Goal: Transaction & Acquisition: Book appointment/travel/reservation

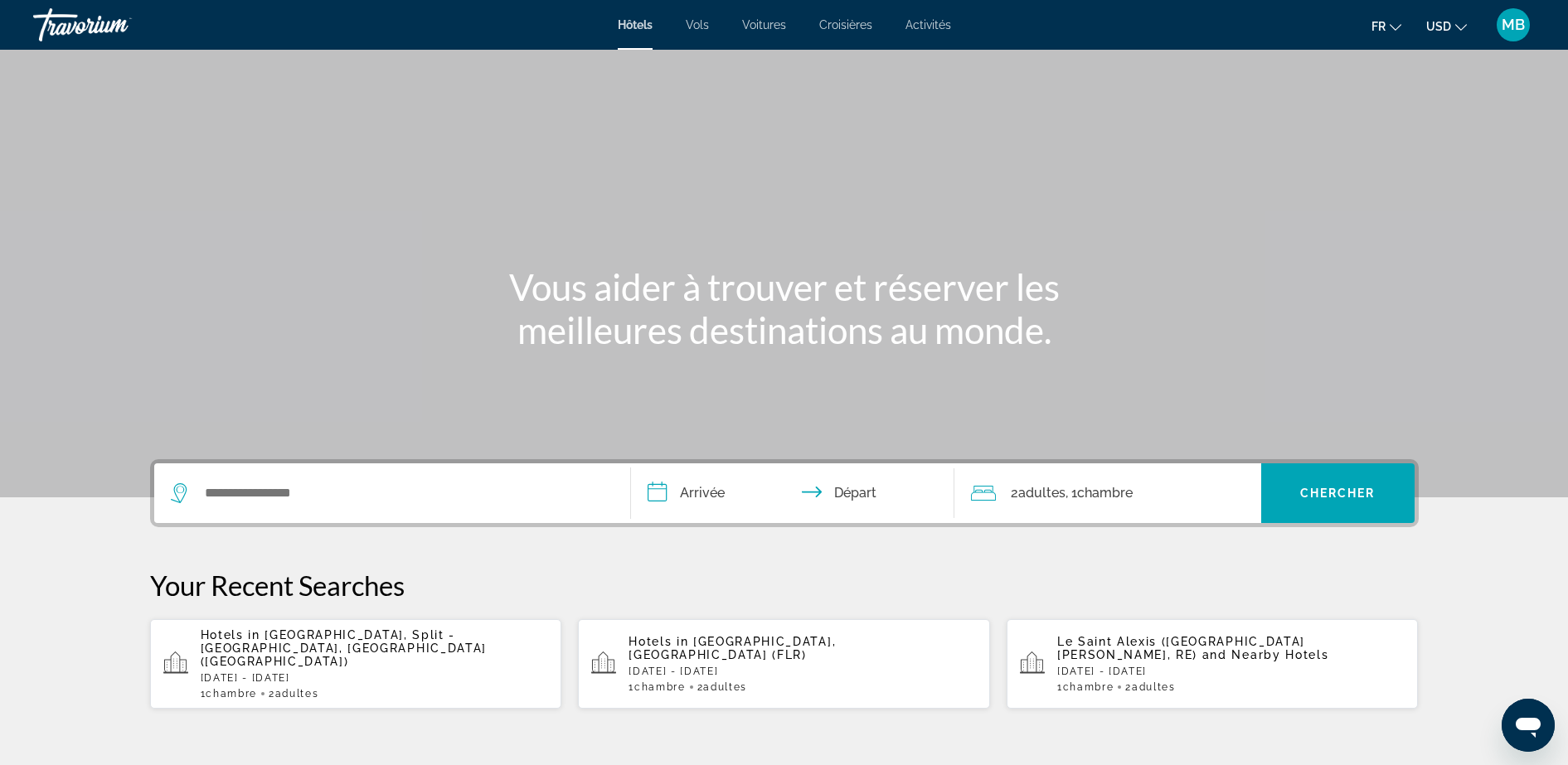
click at [705, 31] on span "Vols" at bounding box center [698, 25] width 23 height 13
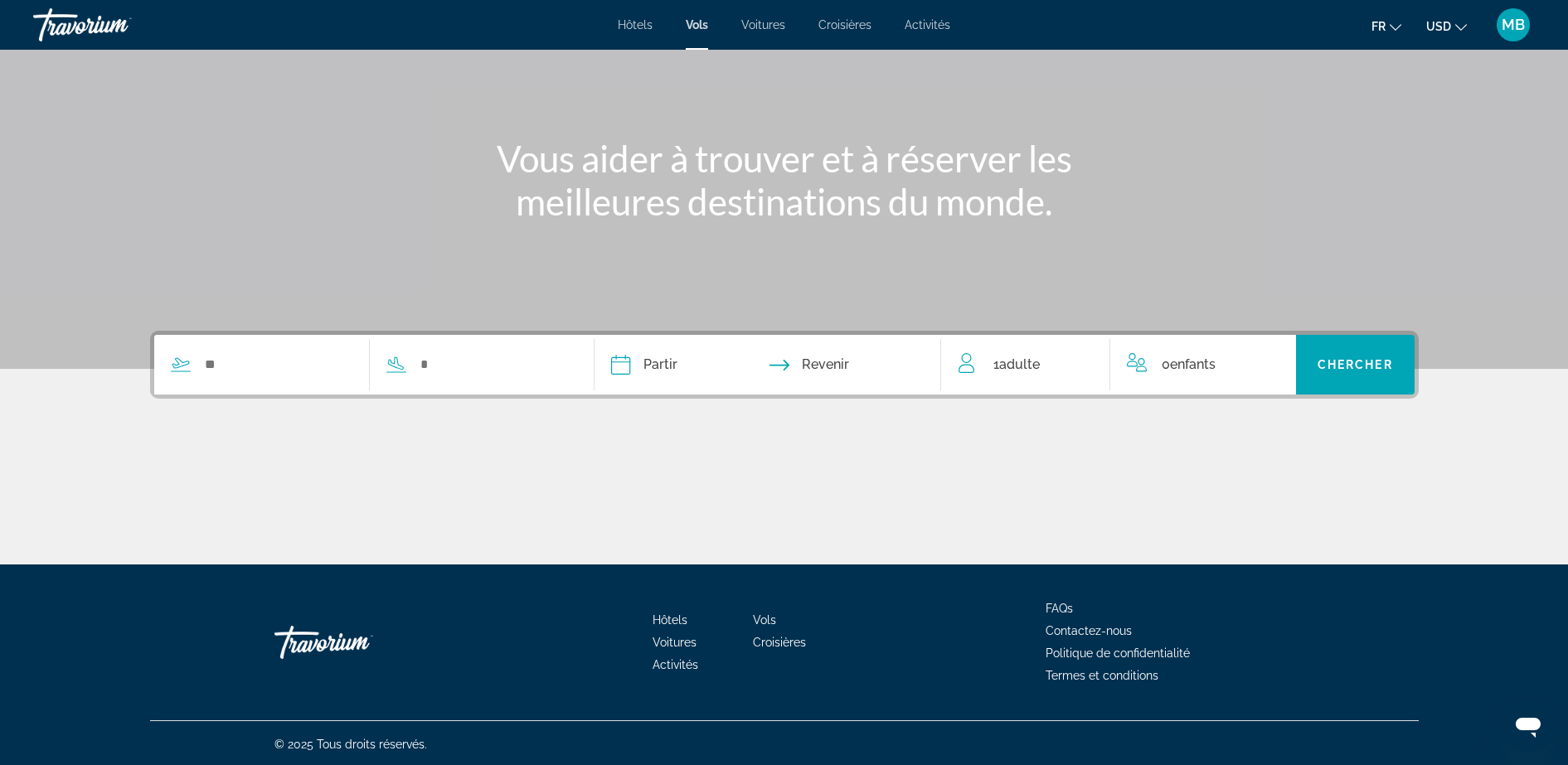
scroll to position [131, 0]
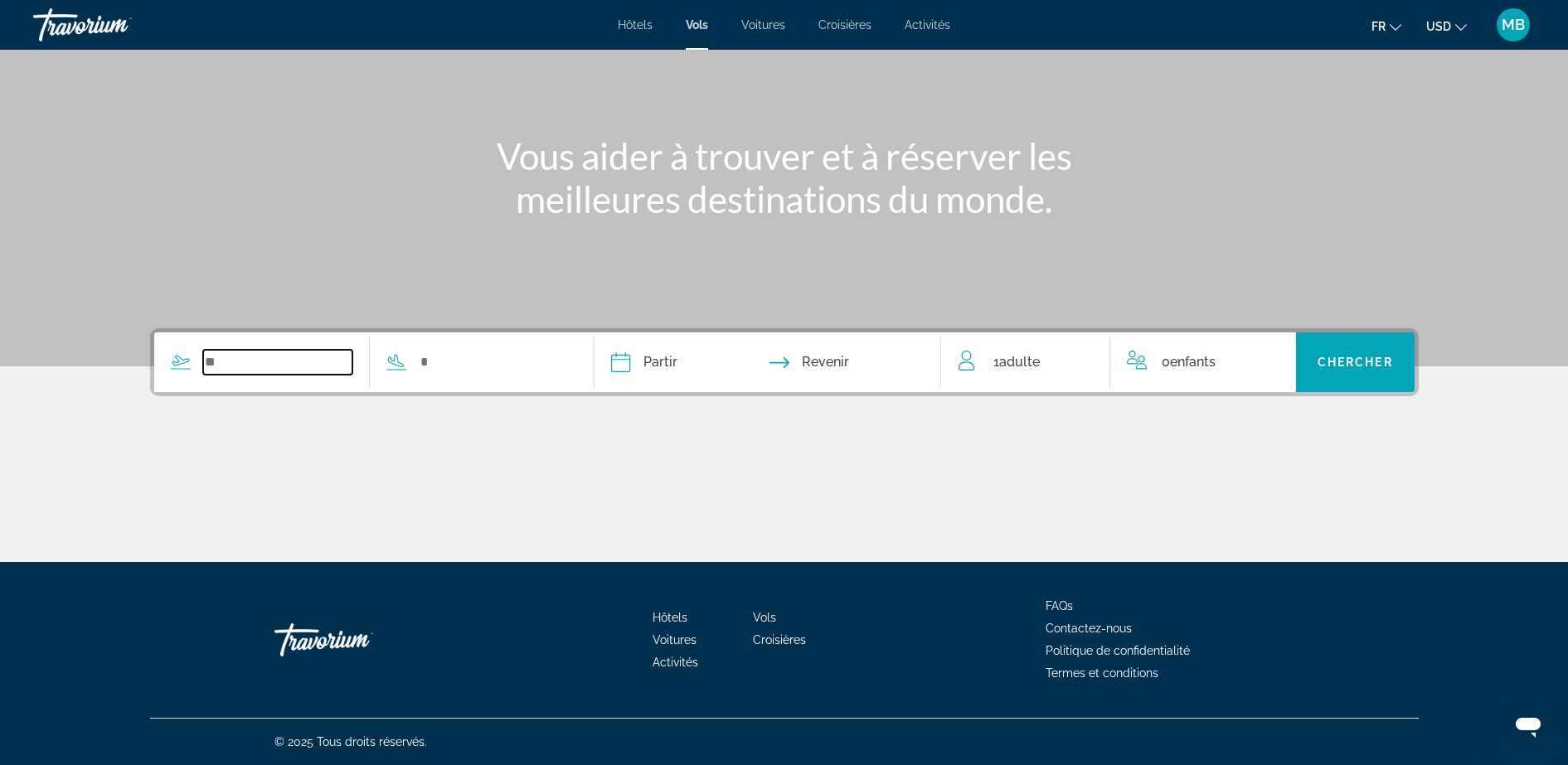
click at [235, 371] on input "Search widget" at bounding box center [278, 362] width 150 height 25
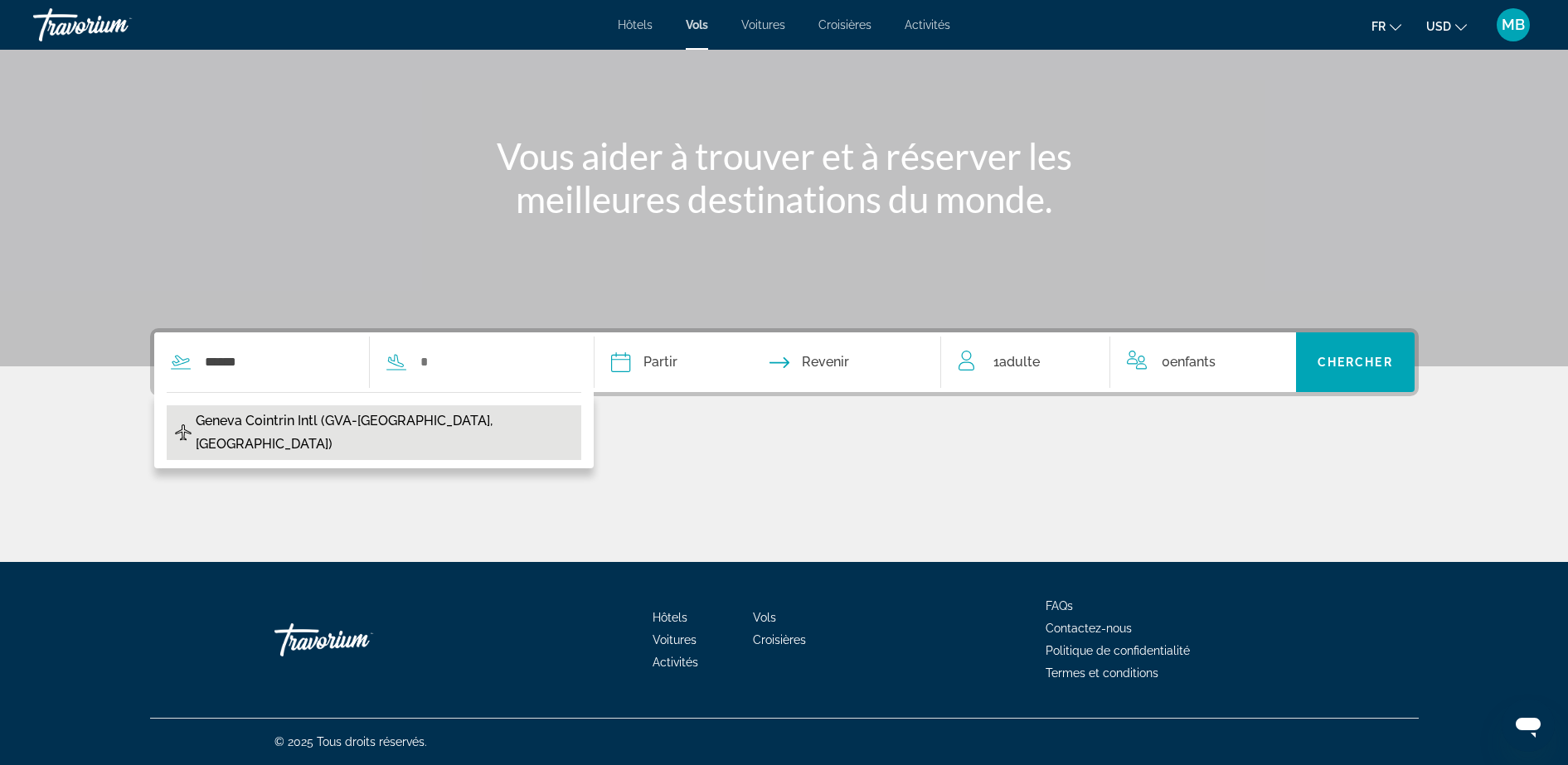
click at [345, 423] on span "Geneva Cointrin Intl (GVA-[GEOGRAPHIC_DATA], [GEOGRAPHIC_DATA])" at bounding box center [385, 433] width 377 height 47
type input "**********"
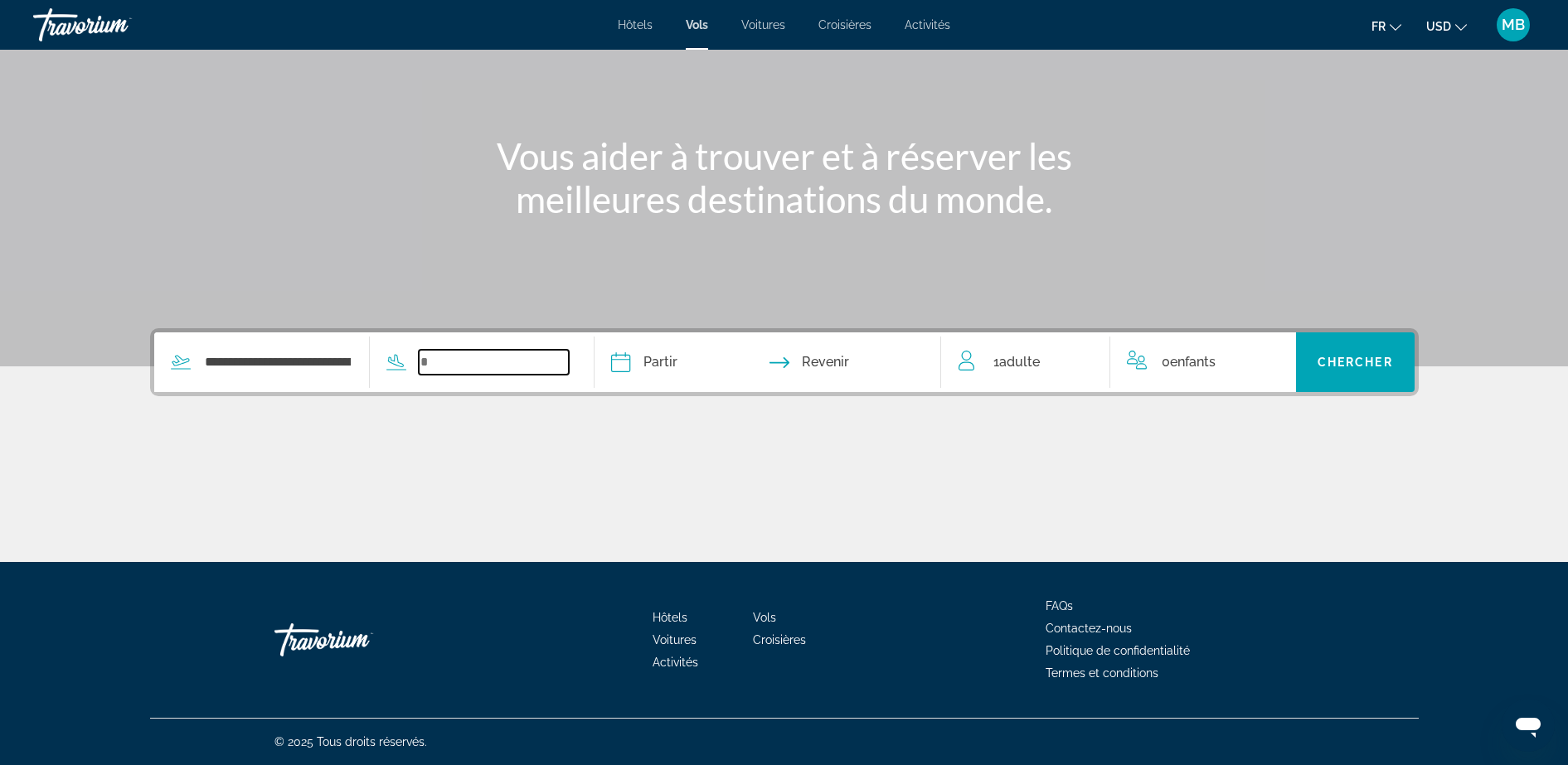
click at [428, 360] on input "Search widget" at bounding box center [494, 362] width 150 height 25
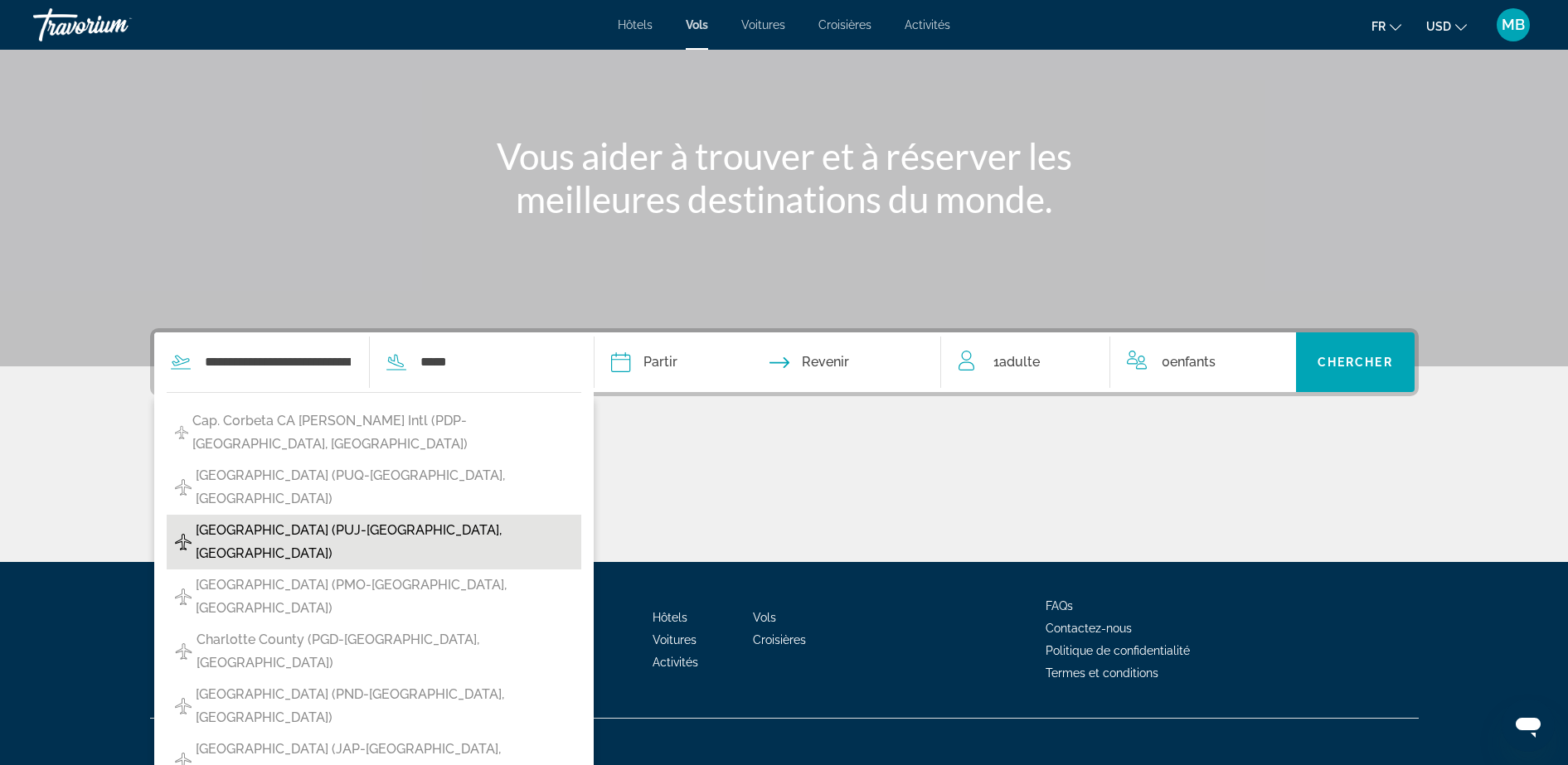
click at [444, 519] on span "[GEOGRAPHIC_DATA] (PUJ-[GEOGRAPHIC_DATA], [GEOGRAPHIC_DATA])" at bounding box center [385, 542] width 377 height 47
type input "**********"
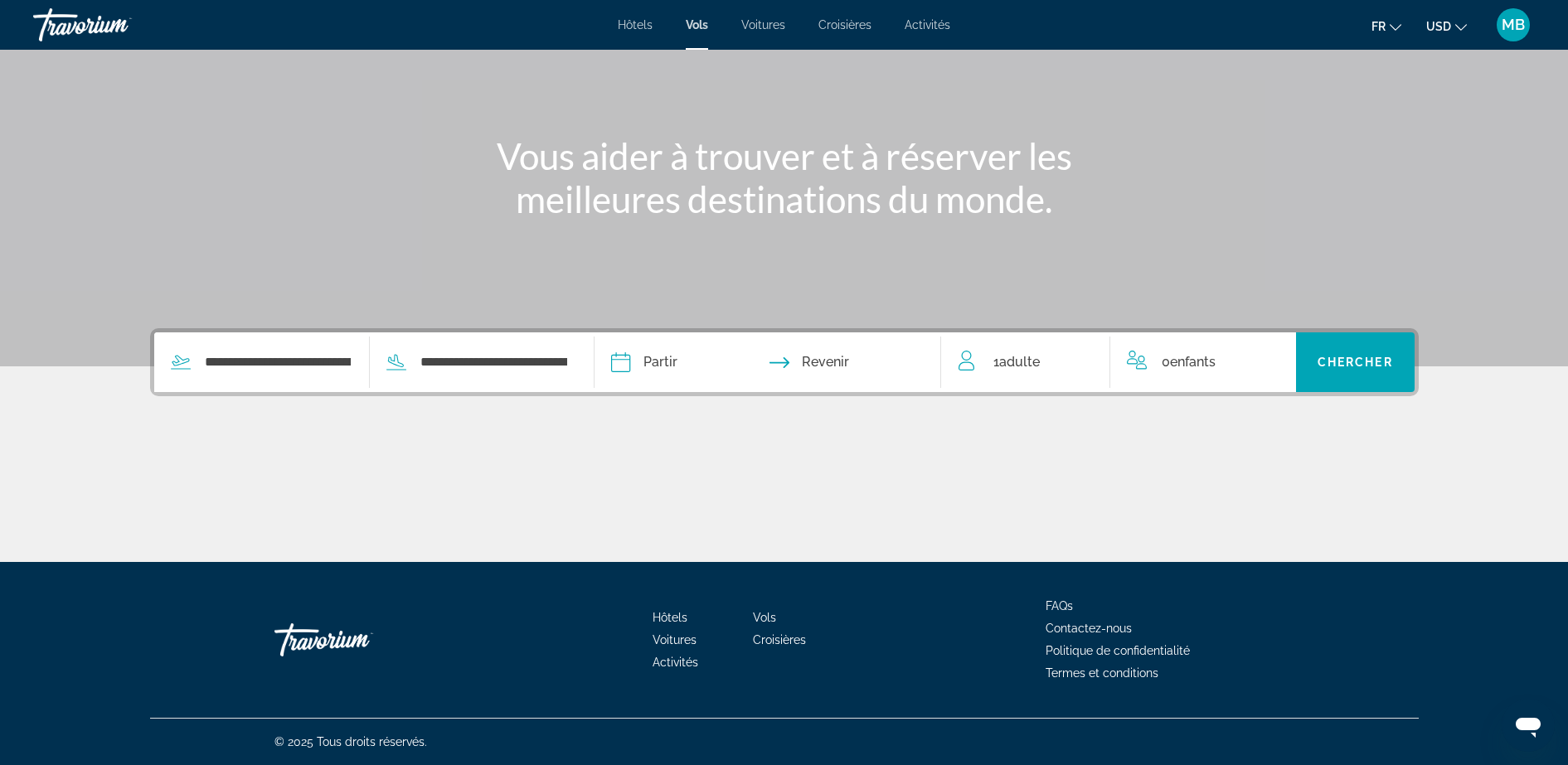
click at [693, 360] on input "Depart date" at bounding box center [692, 364] width 172 height 64
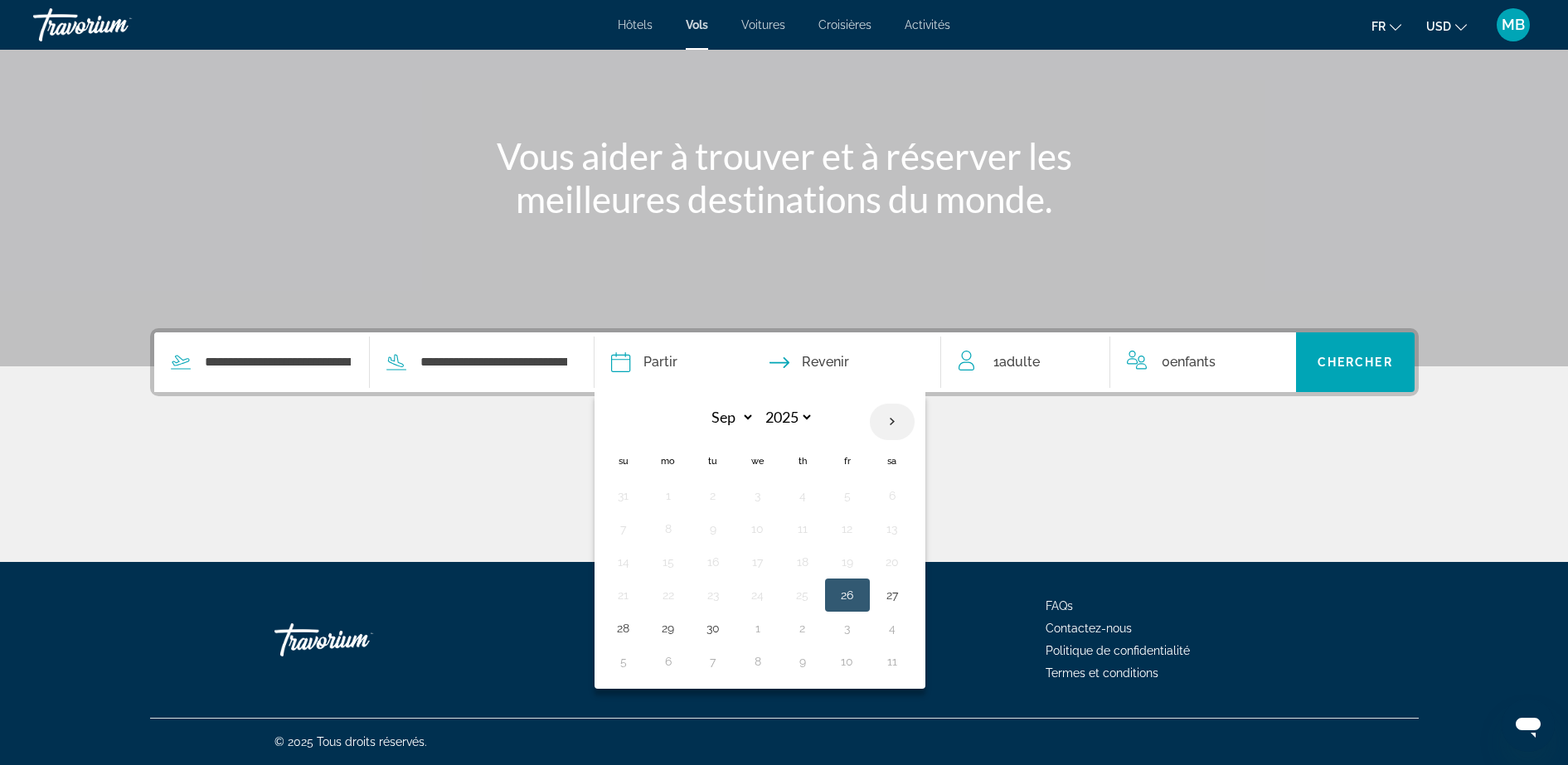
click at [894, 423] on th "Next month" at bounding box center [892, 421] width 45 height 36
select select "**"
click at [713, 523] on button "4" at bounding box center [713, 529] width 26 height 23
type input "**********"
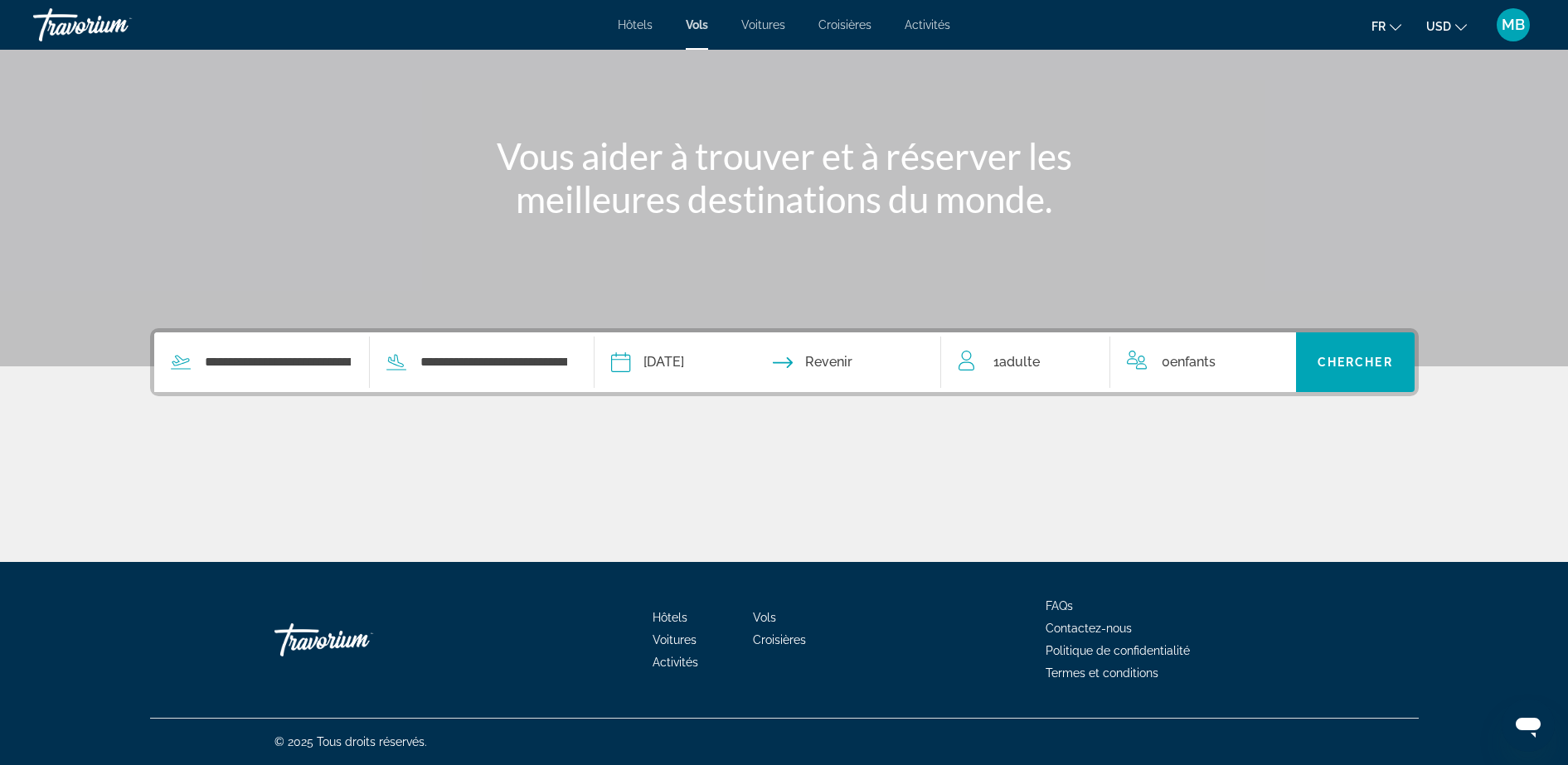
click at [873, 360] on input "Return date" at bounding box center [862, 364] width 172 height 64
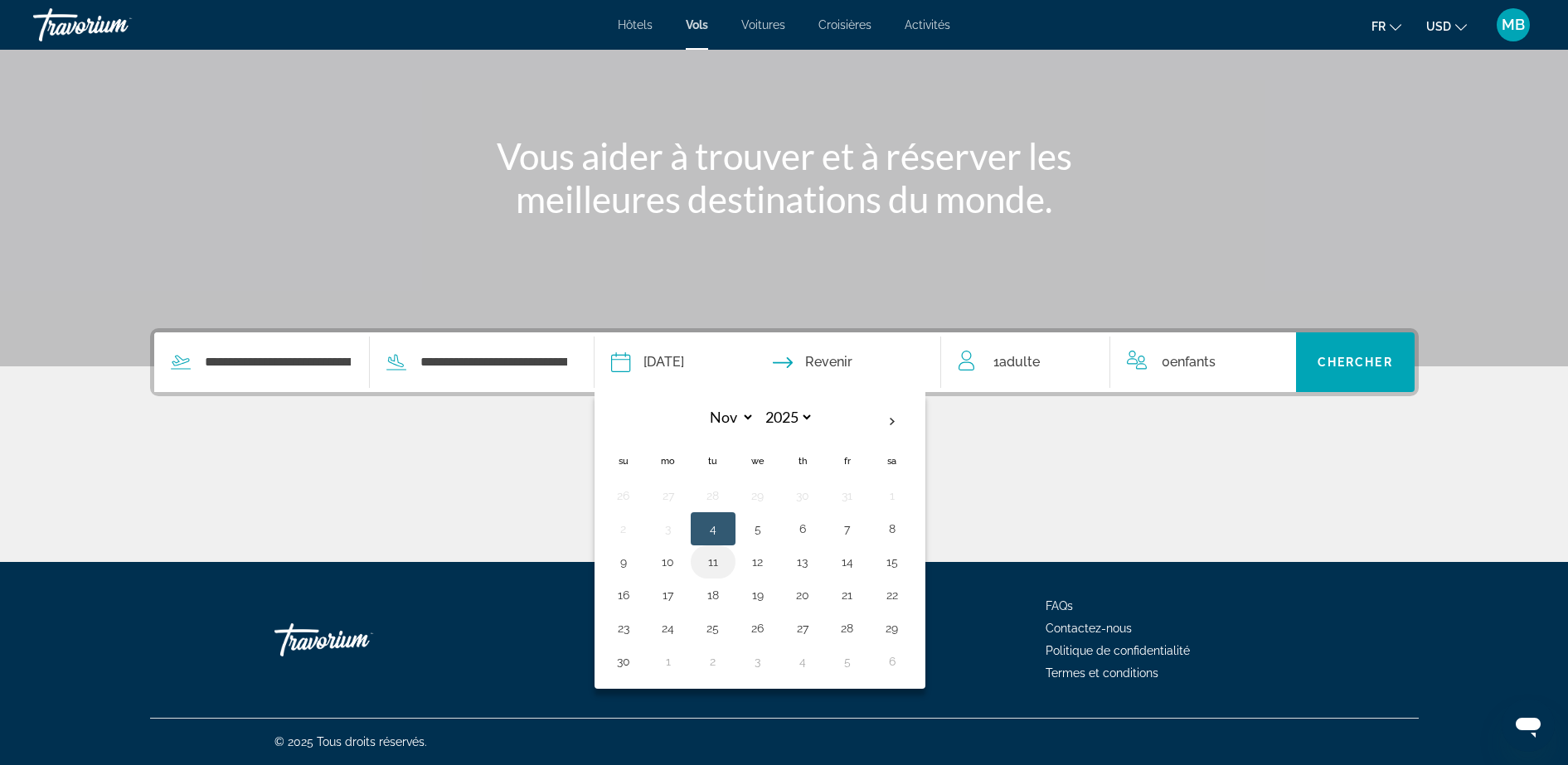
click at [714, 557] on button "11" at bounding box center [713, 561] width 26 height 23
type input "**********"
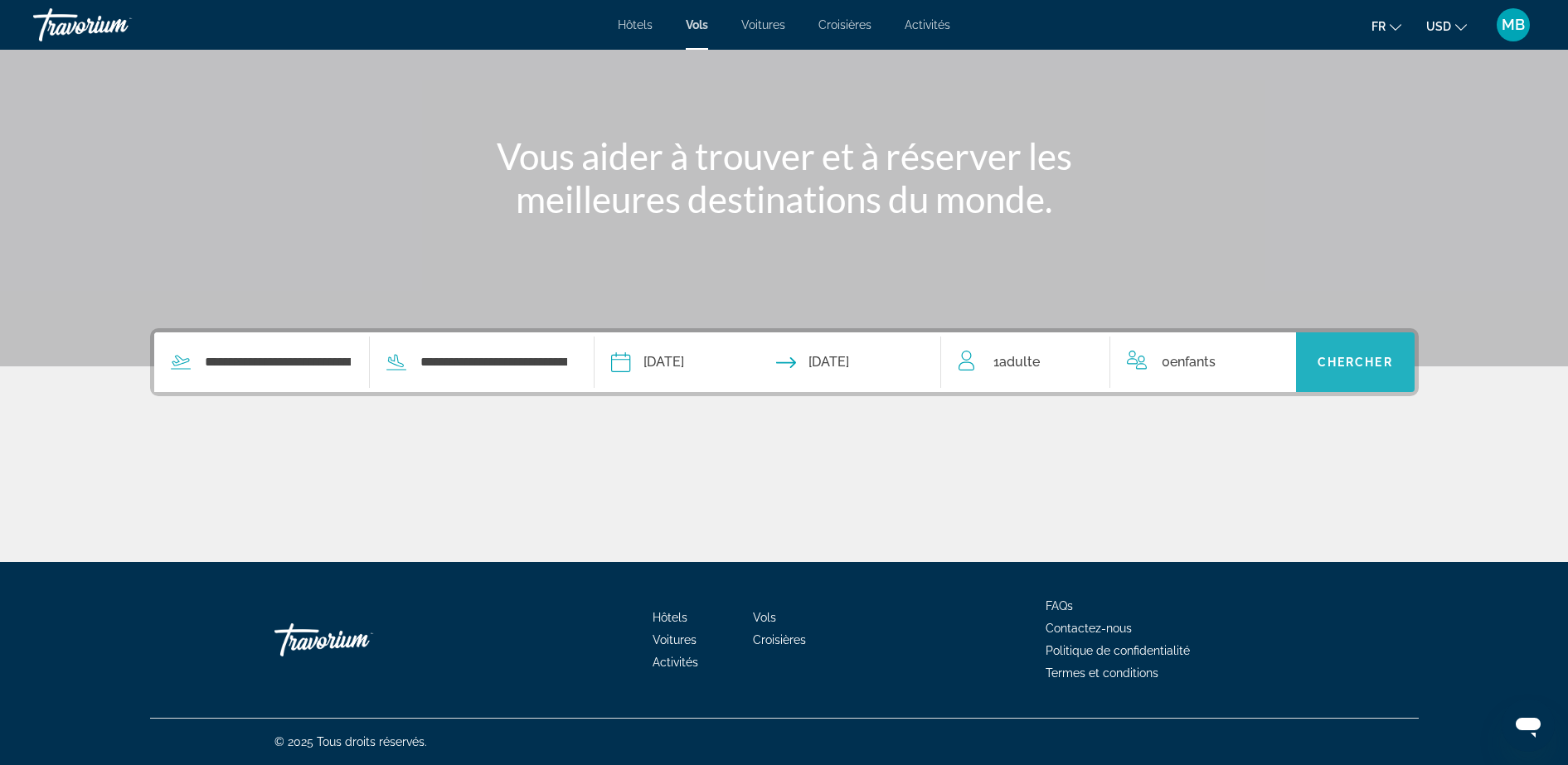
click at [1266, 363] on span "Chercher" at bounding box center [1355, 361] width 76 height 13
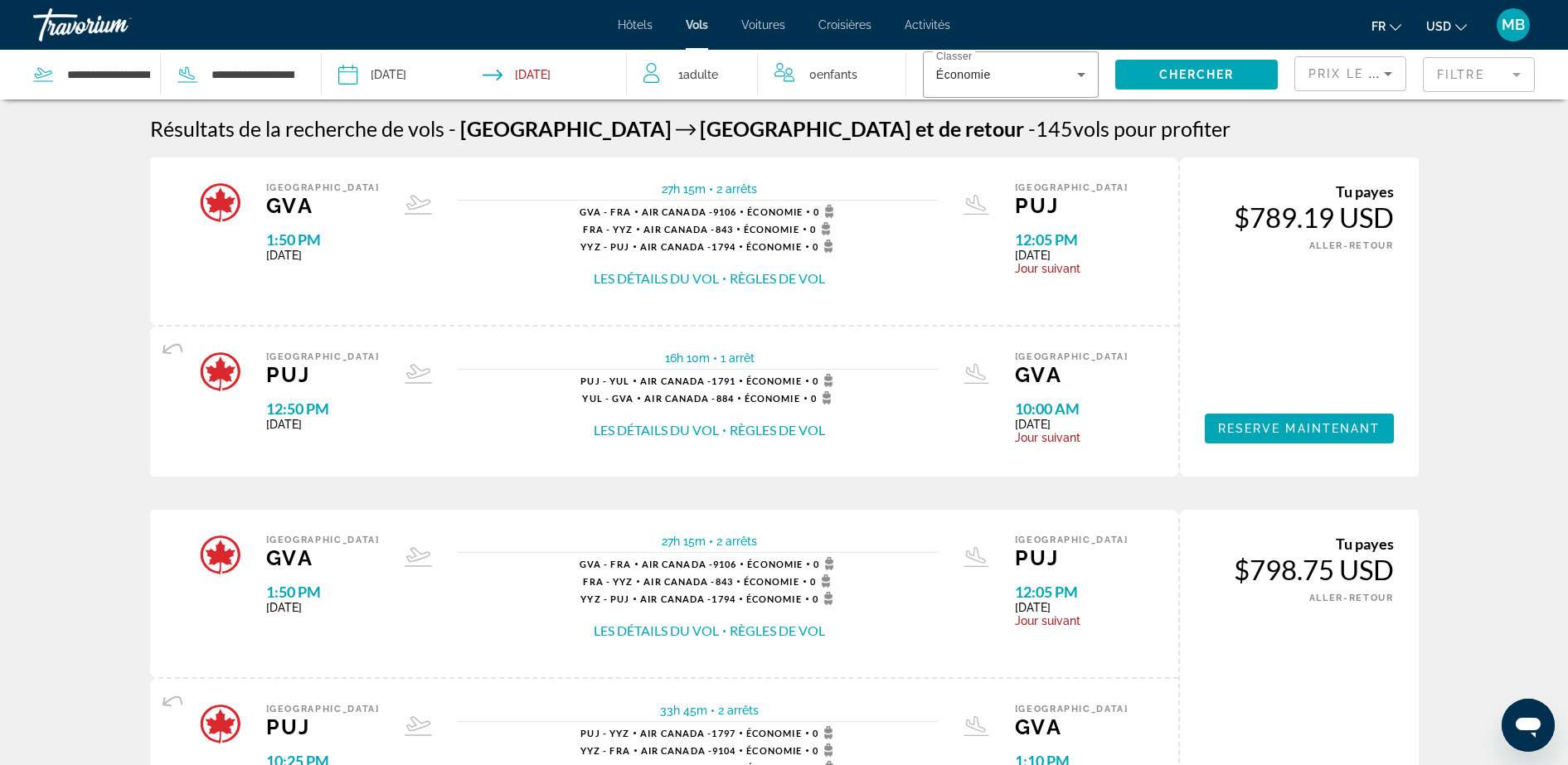
click at [1266, 22] on span "USD" at bounding box center [1439, 26] width 25 height 13
click at [1266, 148] on button "EUR (€)" at bounding box center [1413, 152] width 82 height 21
click at [1266, 434] on span "Reserve maintenant" at bounding box center [1299, 428] width 162 height 13
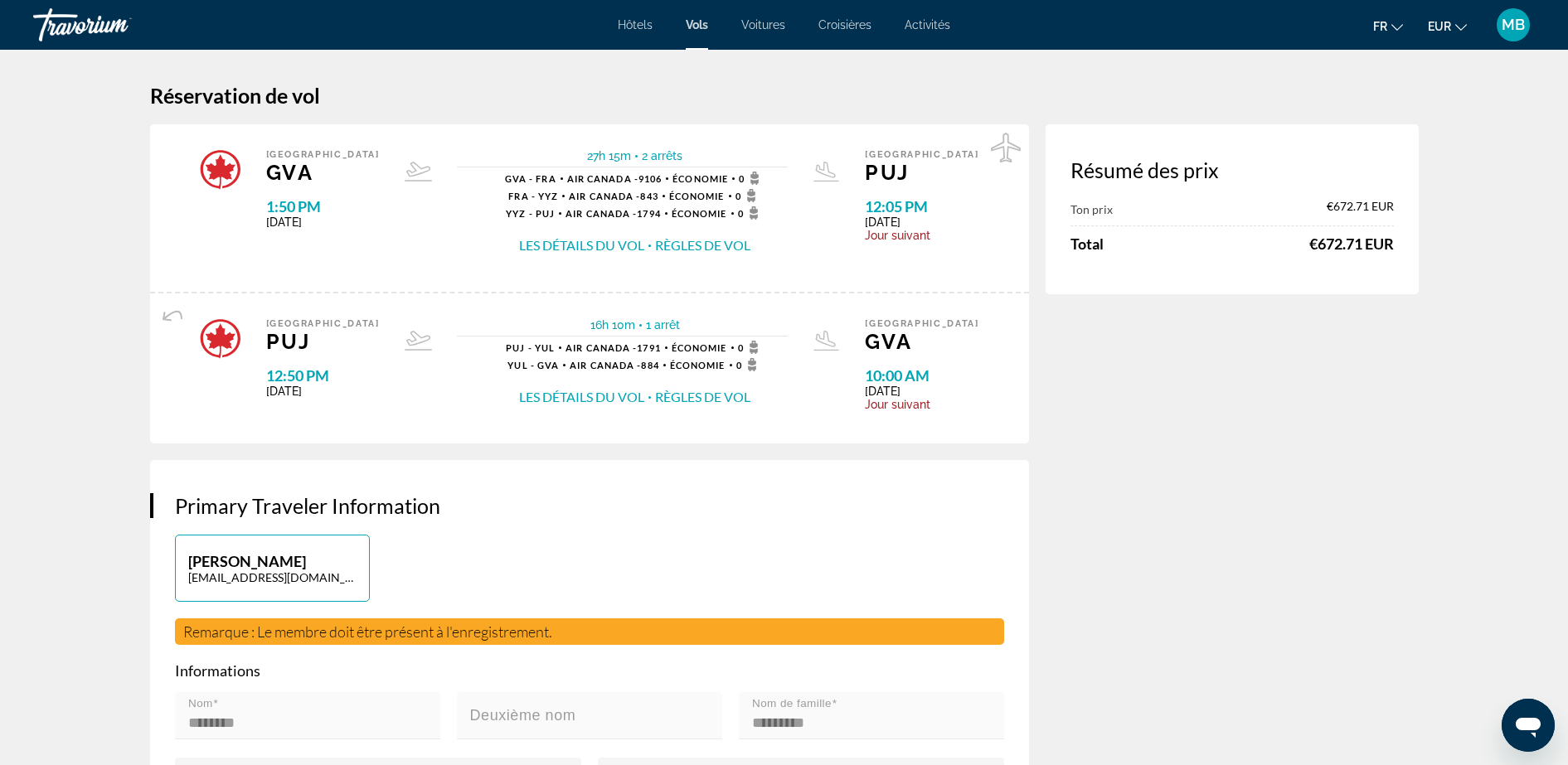
click at [675, 243] on button "Règles de vol" at bounding box center [703, 245] width 95 height 19
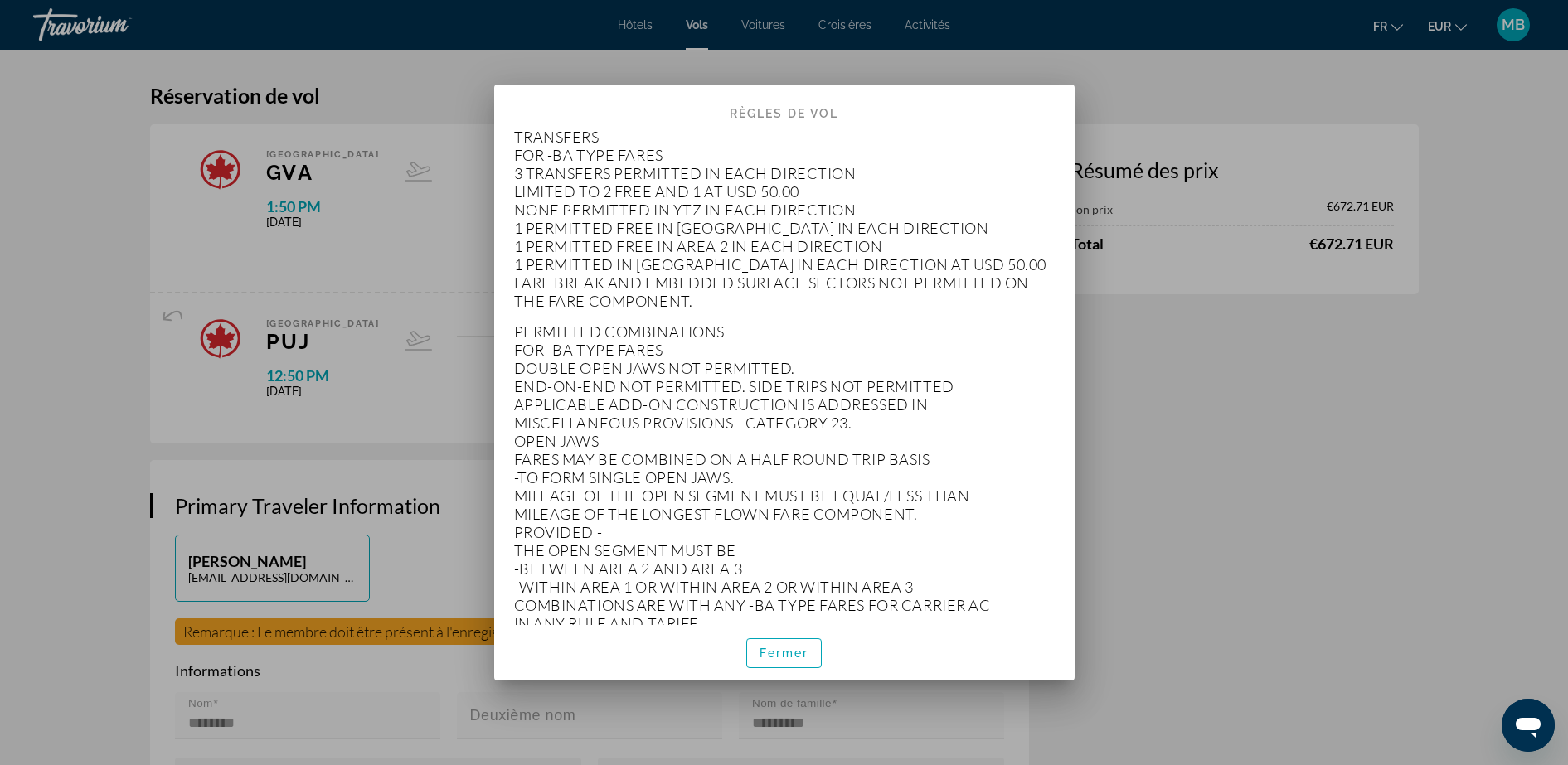
scroll to position [3212, 0]
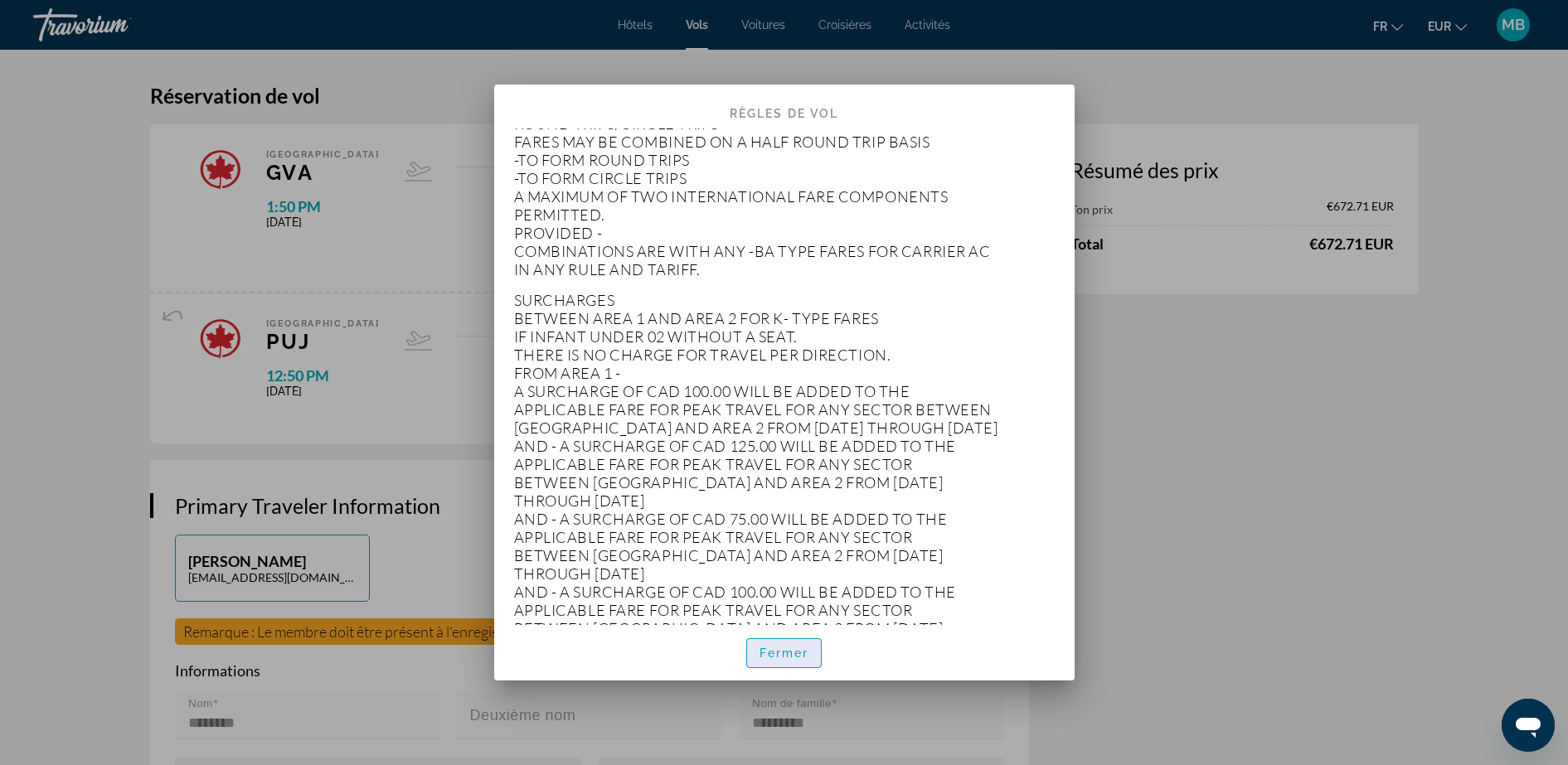
click at [765, 611] on span "Fermer" at bounding box center [784, 653] width 49 height 13
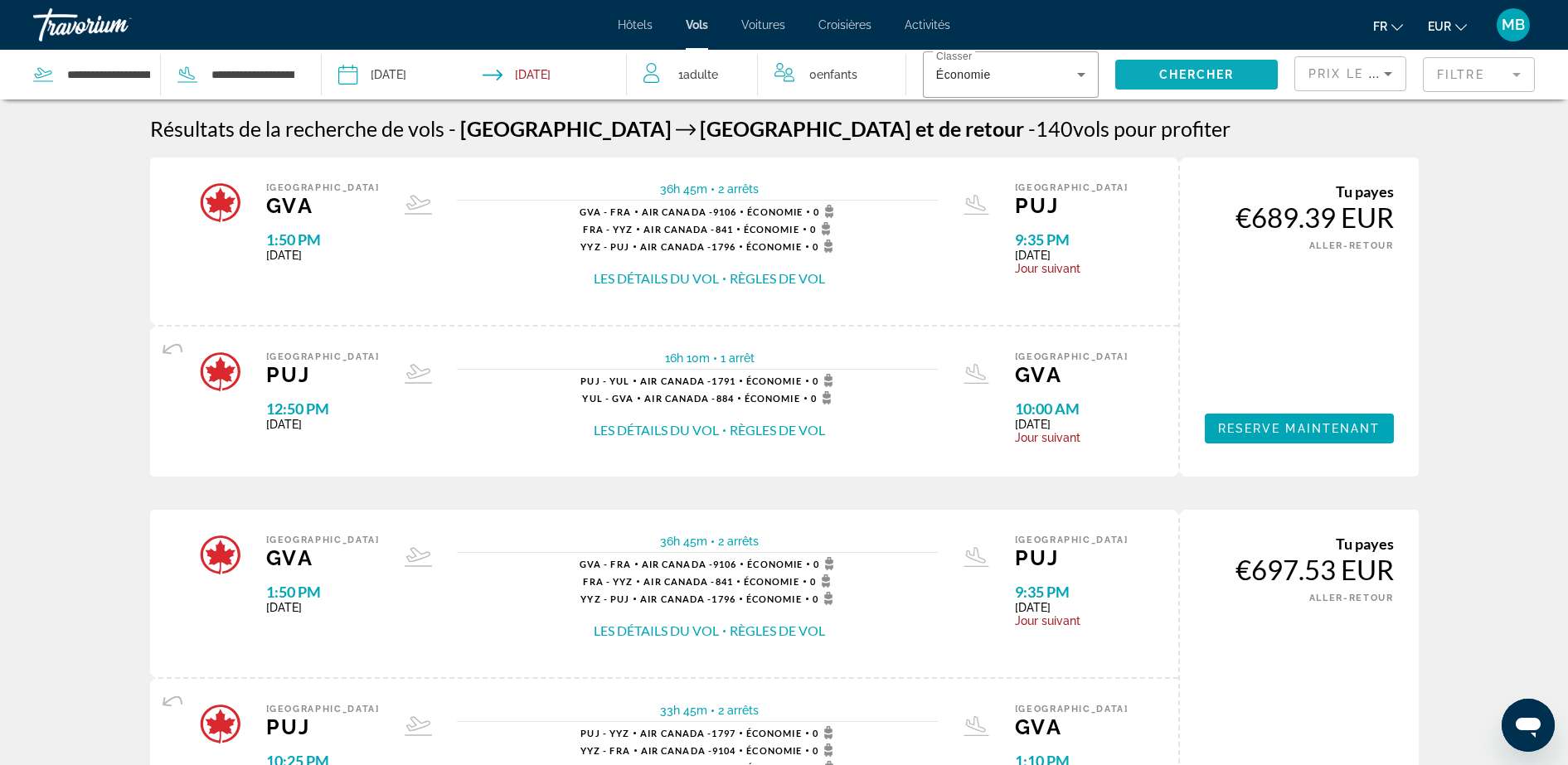
click at [1176, 80] on span "Chercher" at bounding box center [1198, 74] width 76 height 13
click at [1458, 89] on mat-form-field "Filtre" at bounding box center [1479, 74] width 112 height 34
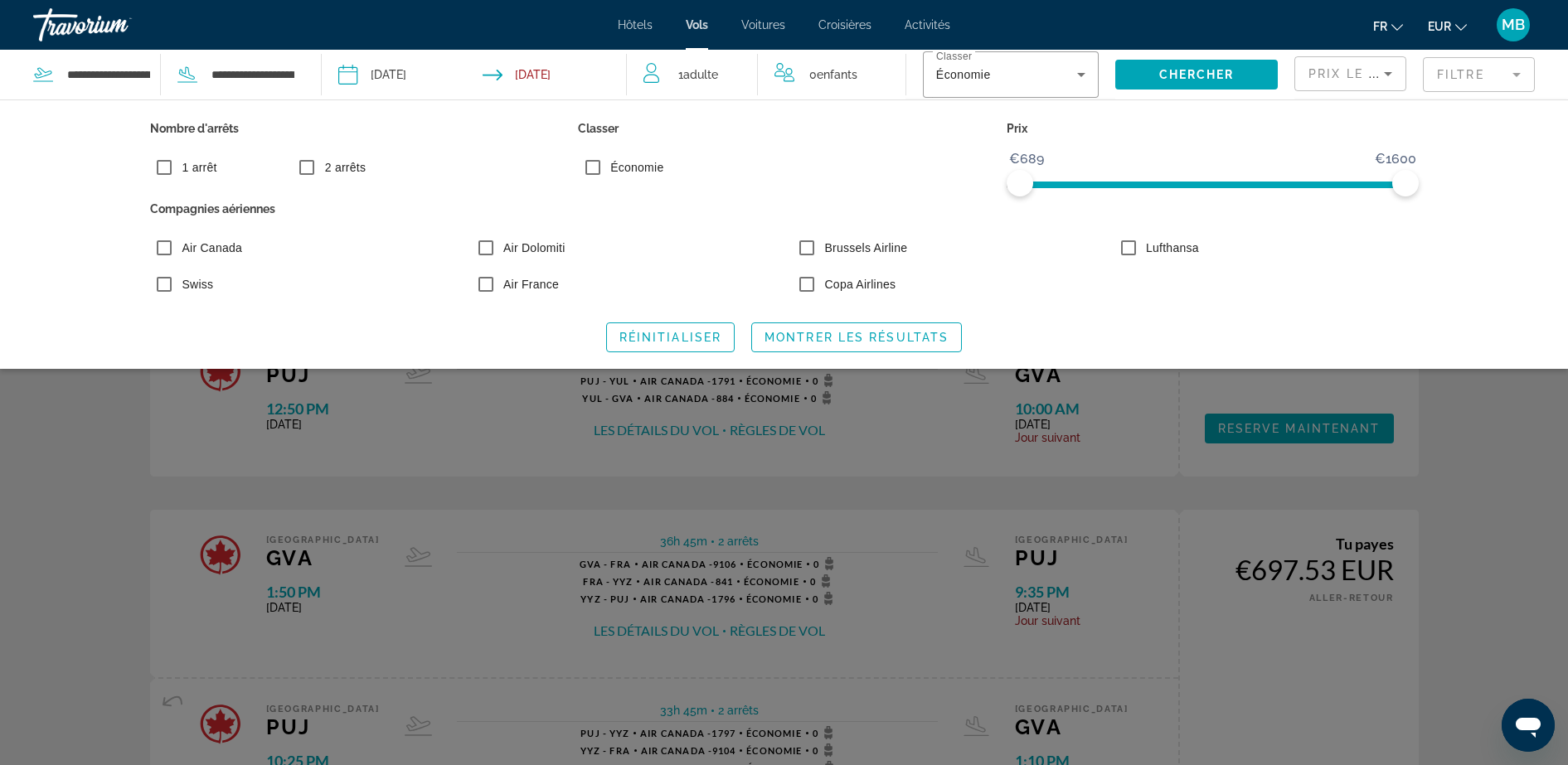
click at [1378, 78] on icon "Sort by" at bounding box center [1388, 73] width 20 height 20
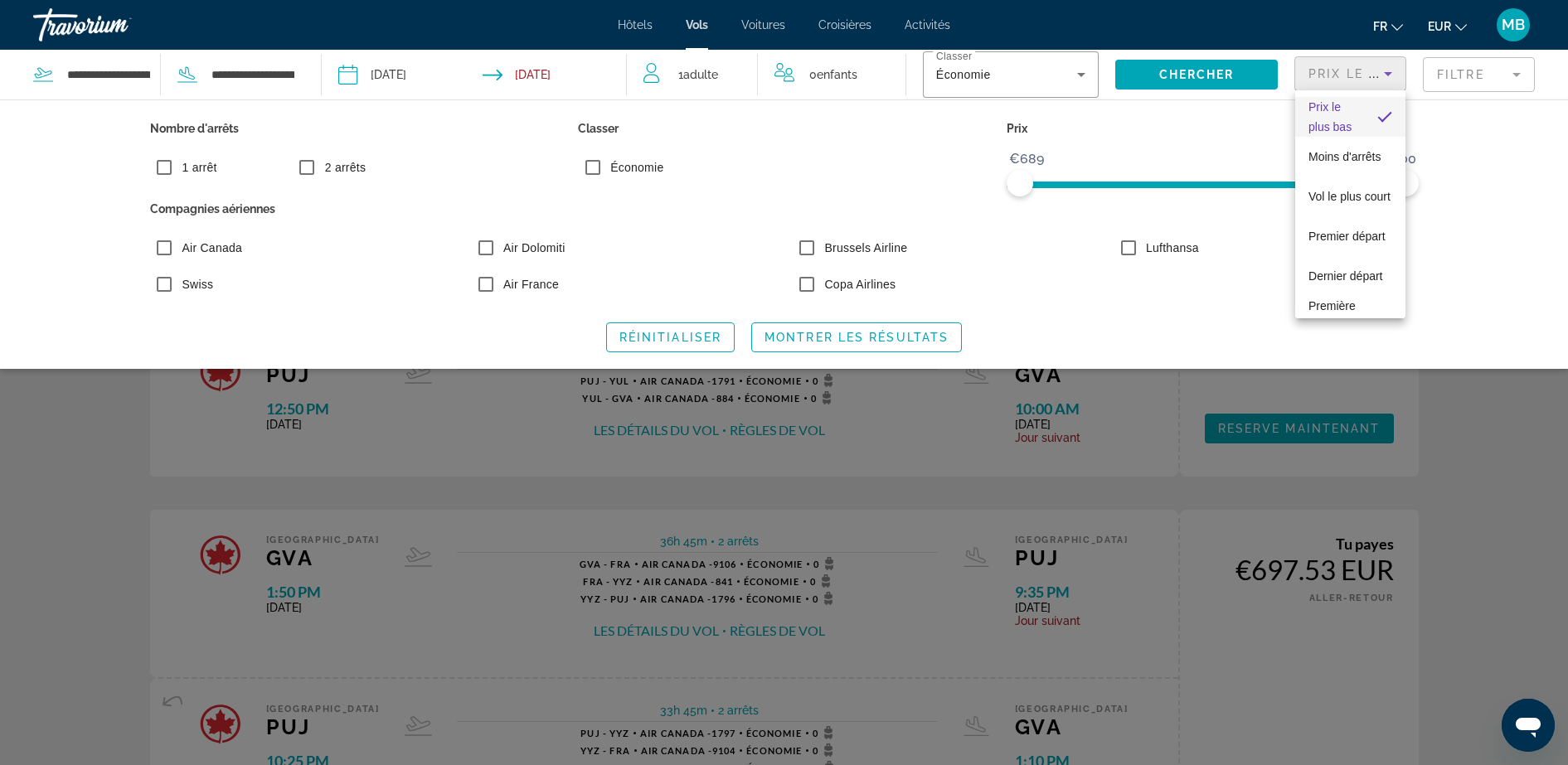
click at [1490, 438] on div at bounding box center [784, 382] width 1568 height 765
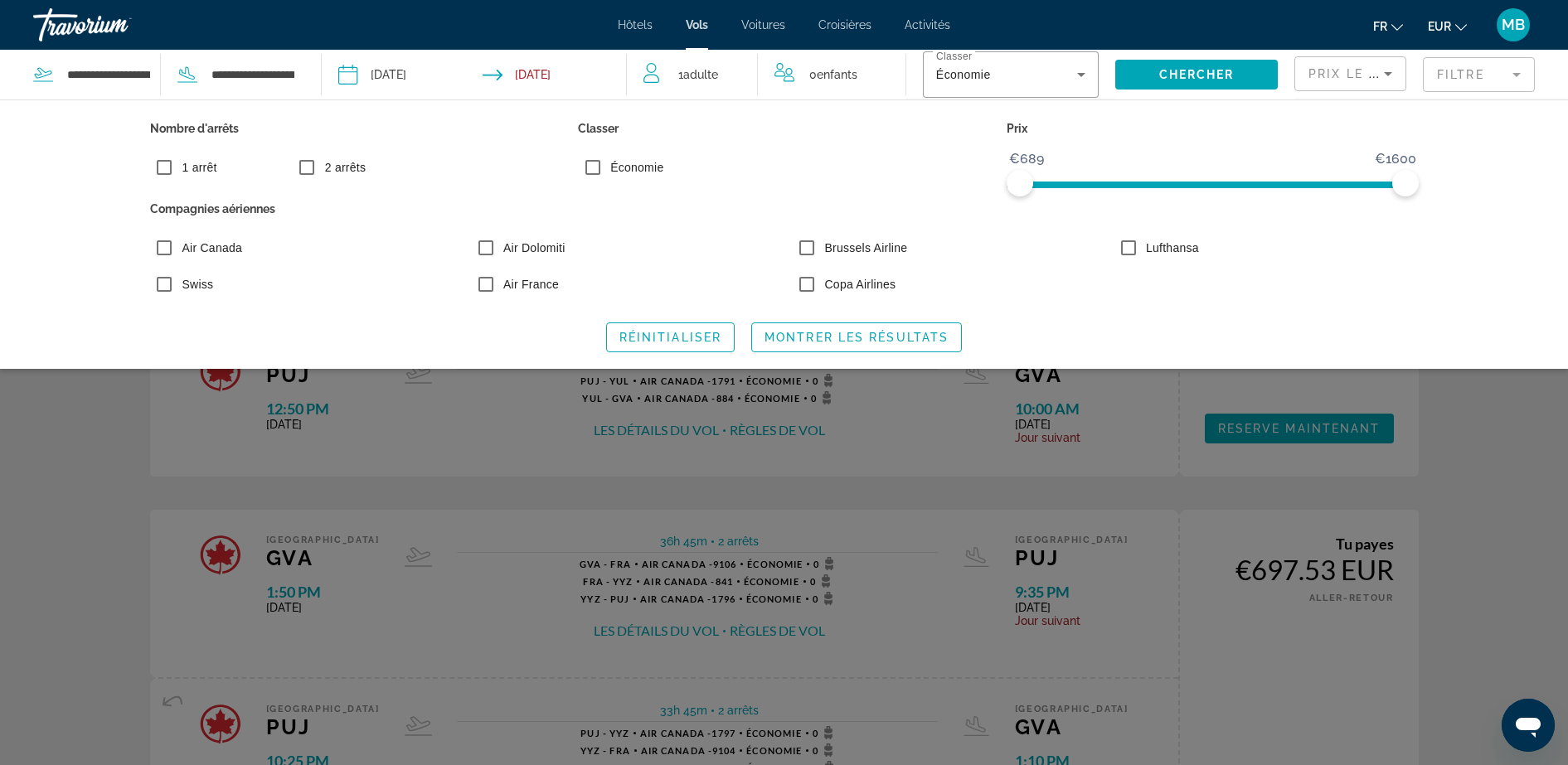
click at [1512, 434] on div "Search widget" at bounding box center [784, 502] width 1568 height 524
